Goal: Task Accomplishment & Management: Manage account settings

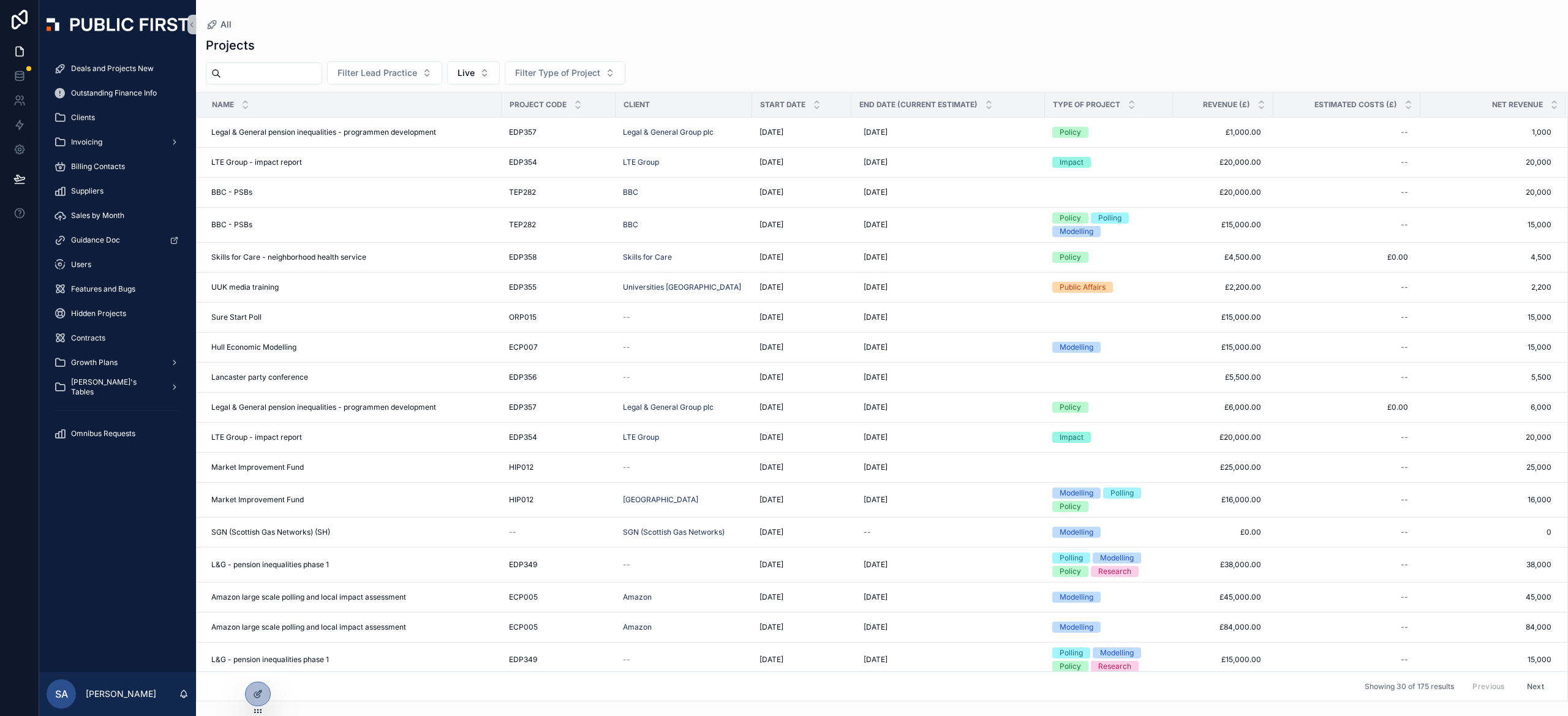
click at [60, 695] on span "SA" at bounding box center [62, 694] width 13 height 14
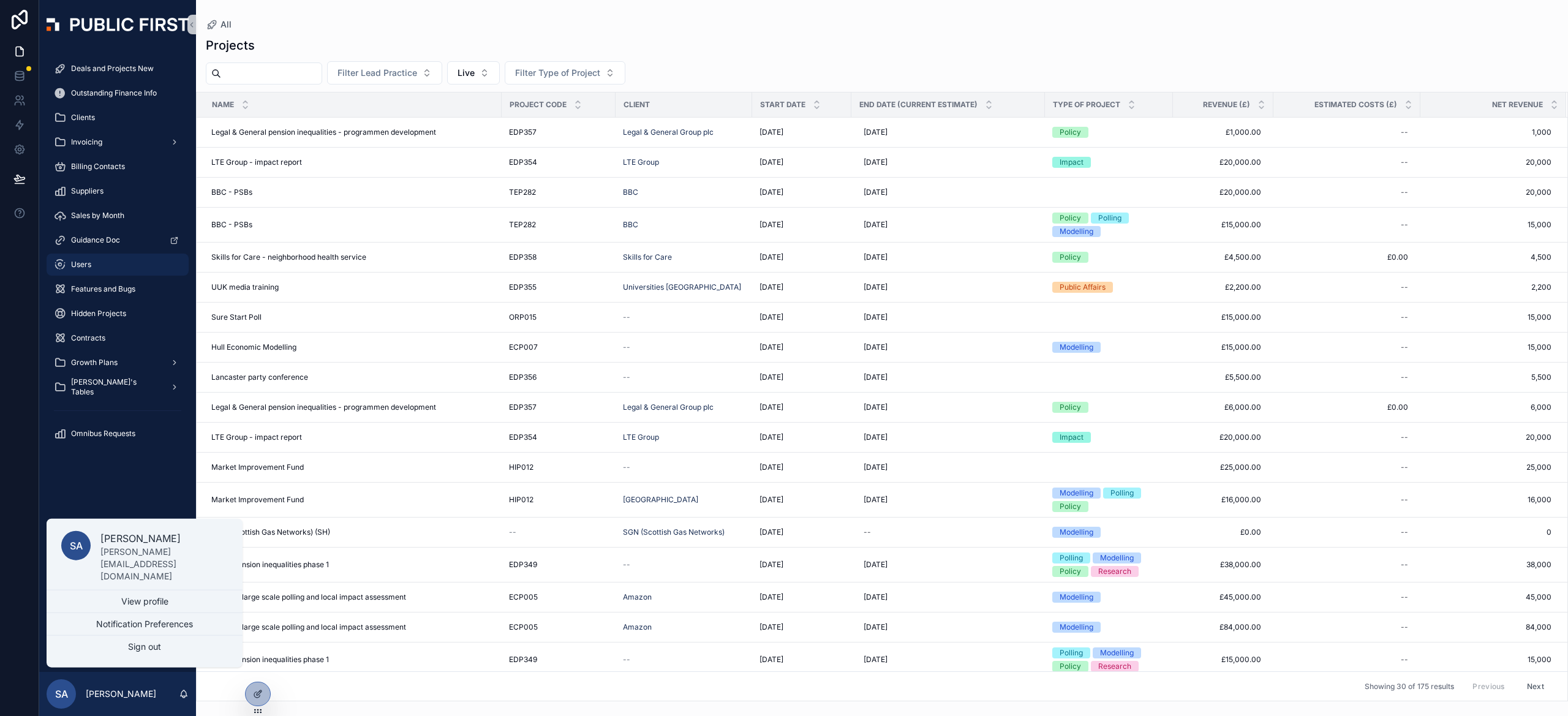
click at [108, 266] on div "Users" at bounding box center [117, 264] width 127 height 19
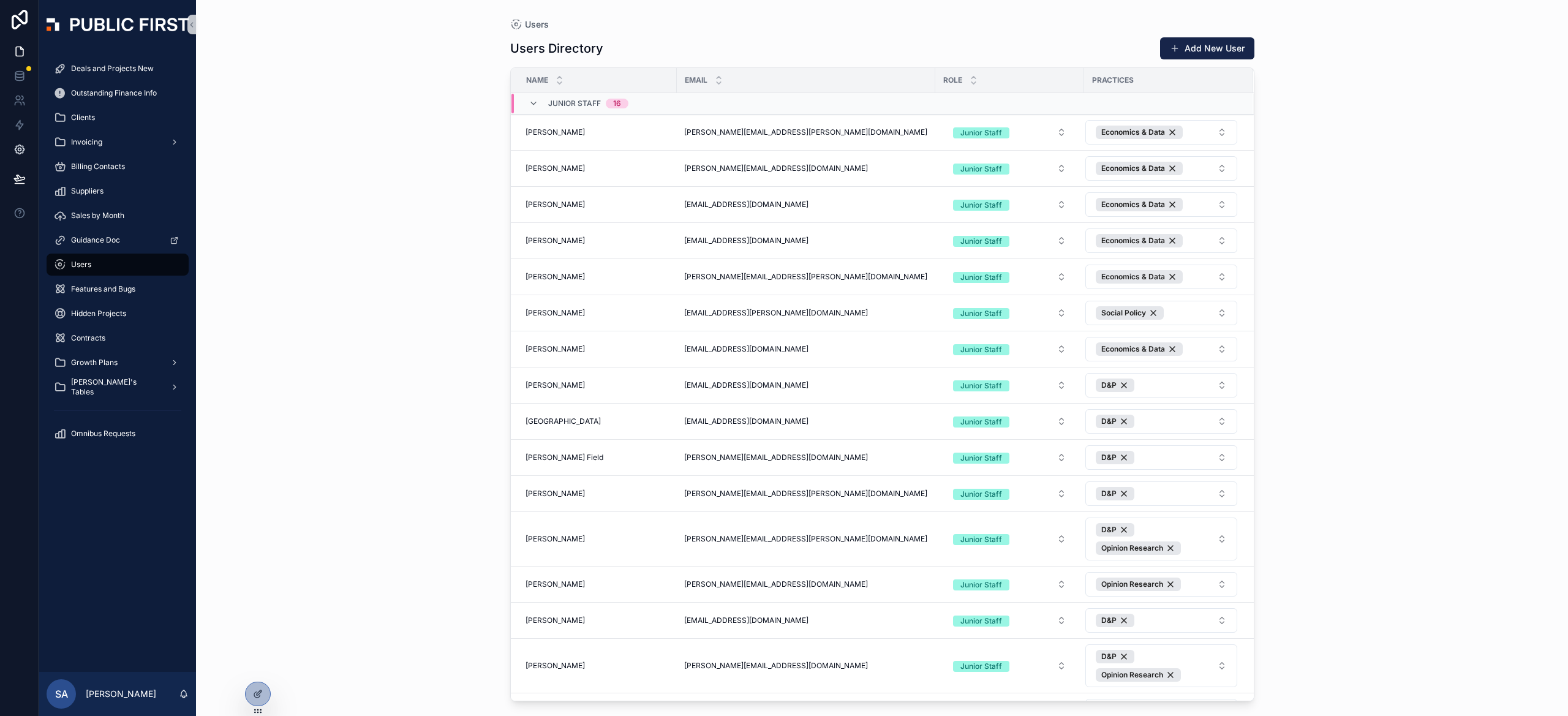
click at [38, 160] on link at bounding box center [19, 149] width 38 height 24
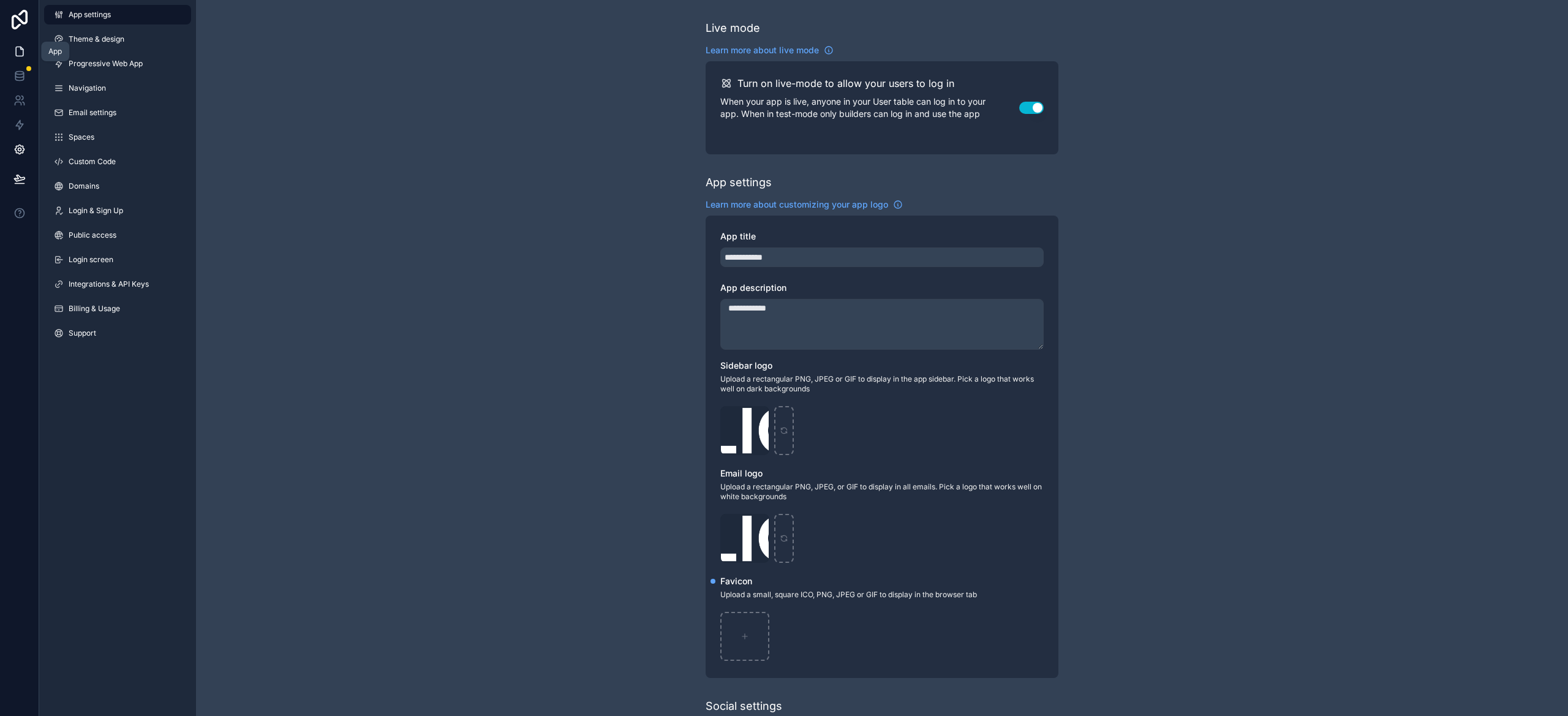
click at [12, 46] on link at bounding box center [19, 51] width 38 height 24
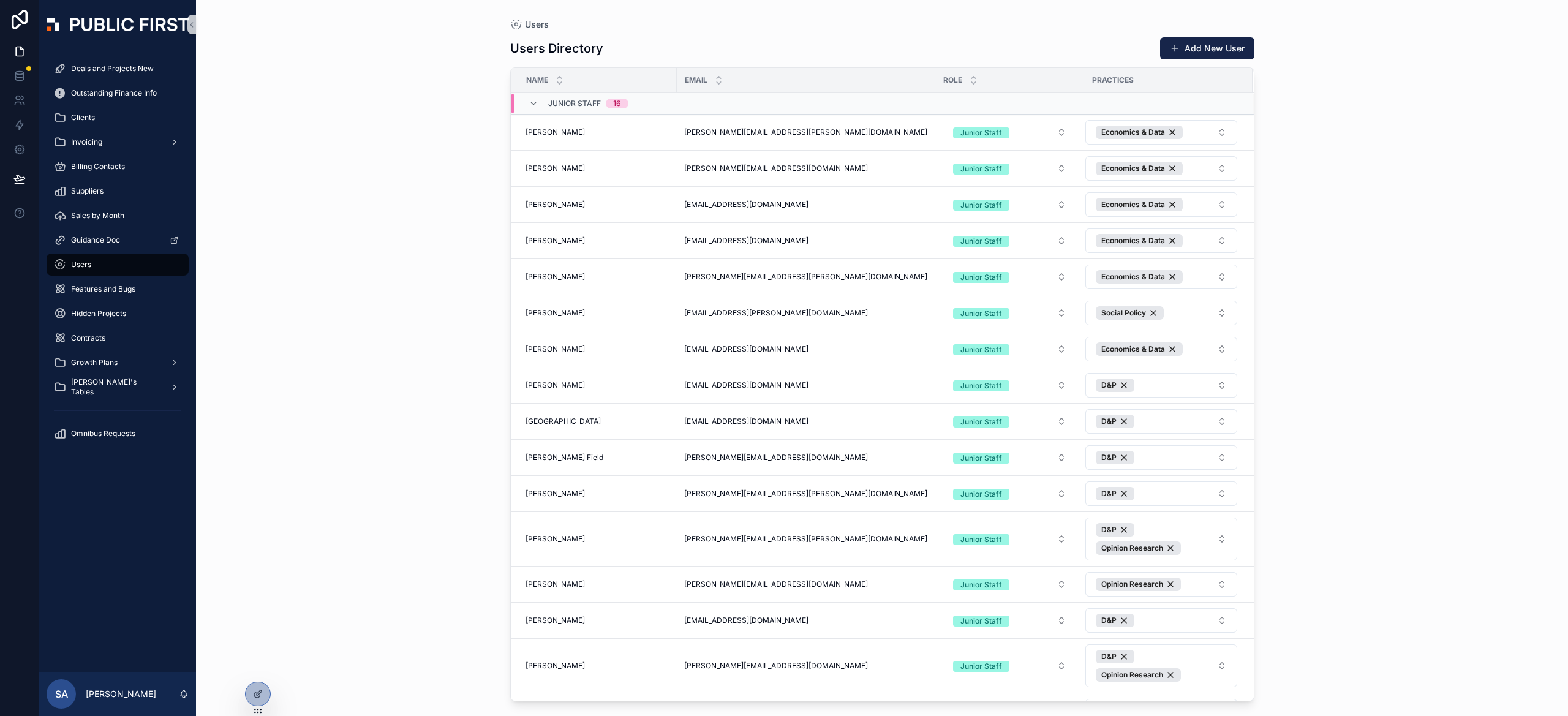
click at [122, 693] on p "[PERSON_NAME]" at bounding box center [121, 694] width 70 height 13
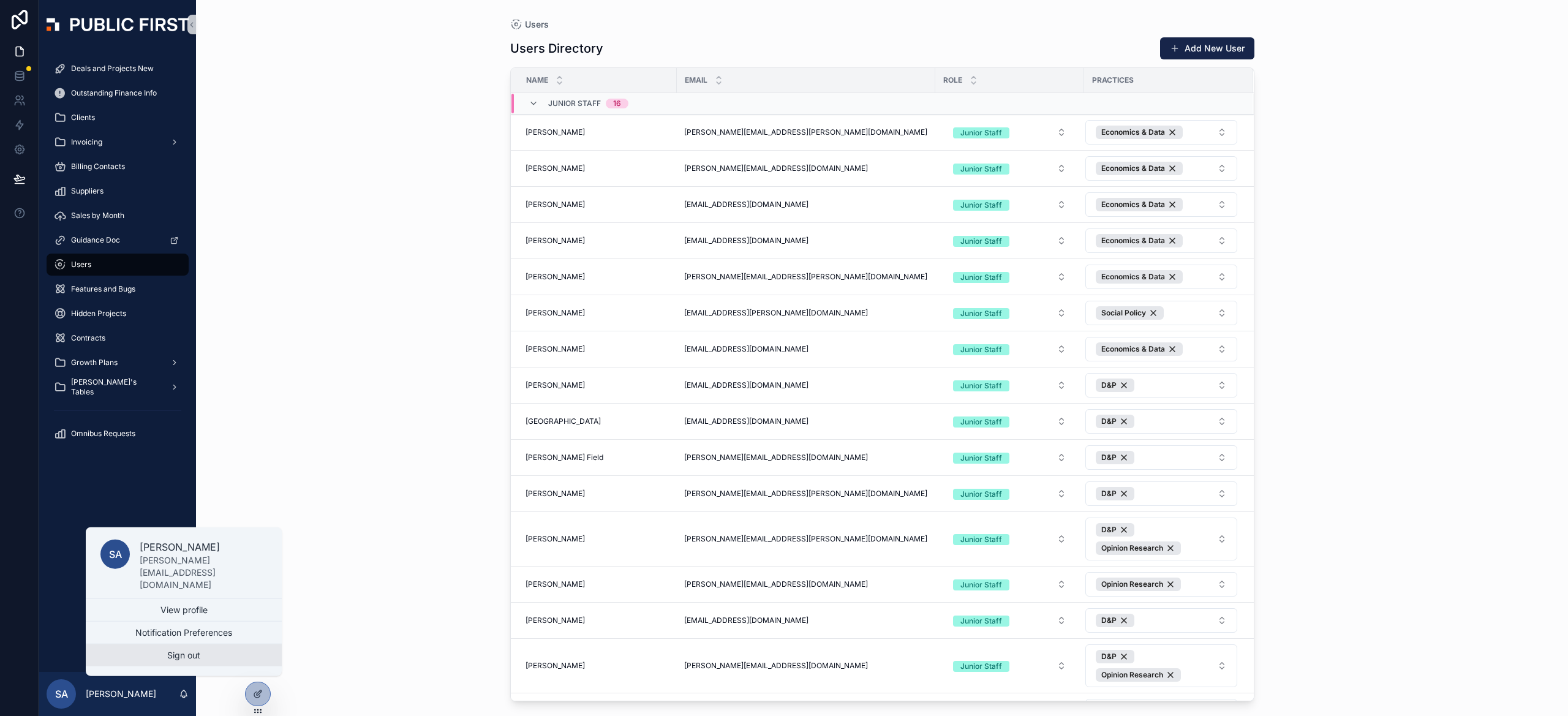
click at [149, 653] on button "Sign out" at bounding box center [184, 655] width 196 height 22
